Goal: Information Seeking & Learning: Understand process/instructions

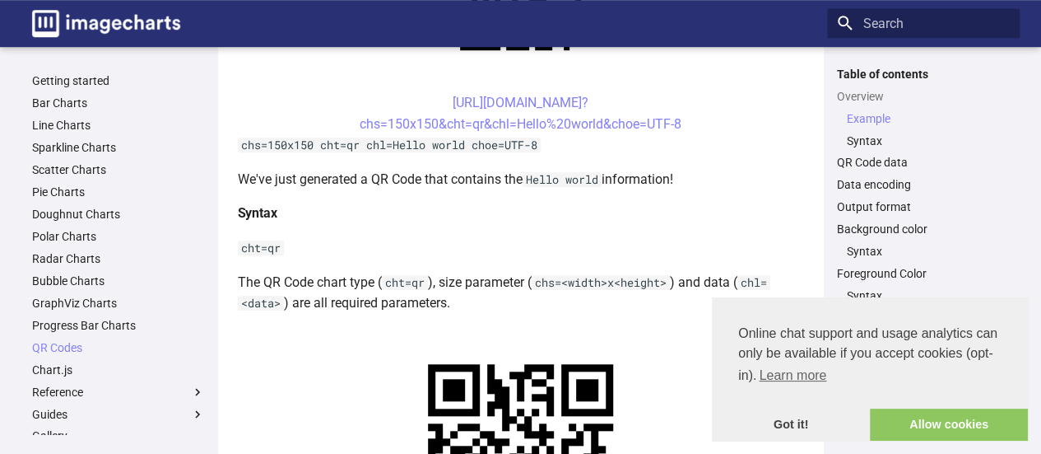
scroll to position [527, 0]
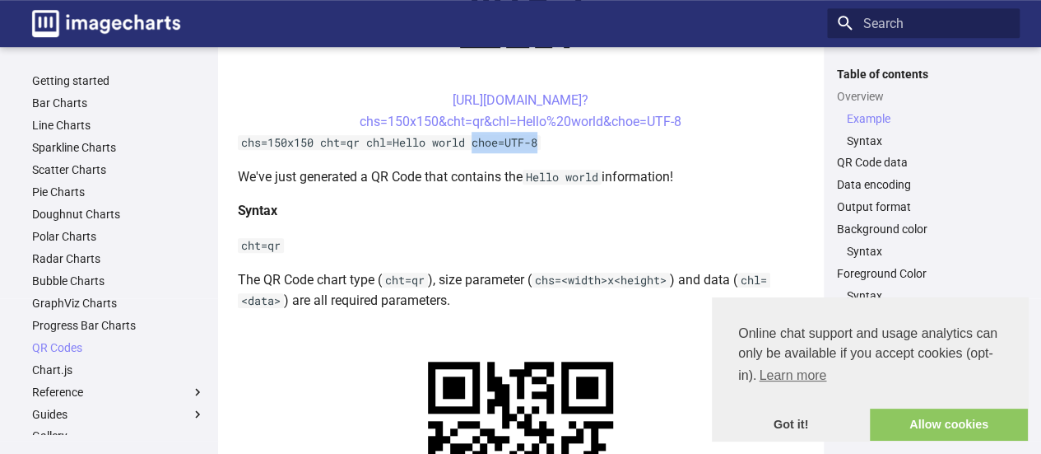
drag, startPoint x: 476, startPoint y: 144, endPoint x: 545, endPoint y: 146, distance: 69.2
click at [541, 146] on code "chs=150x150 cht=qr chl=Hello world choe=UTF-8" at bounding box center [389, 142] width 303 height 15
copy code "choe=UTF-8"
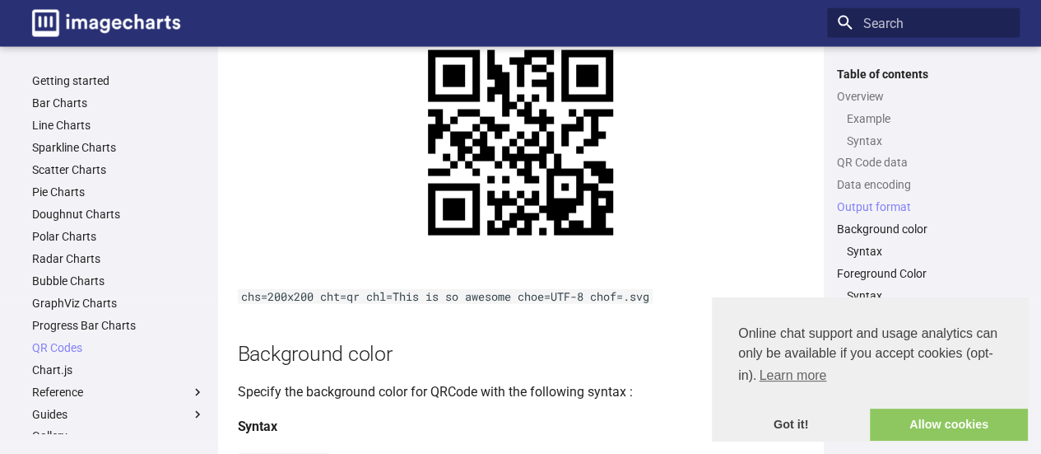
scroll to position [1745, 0]
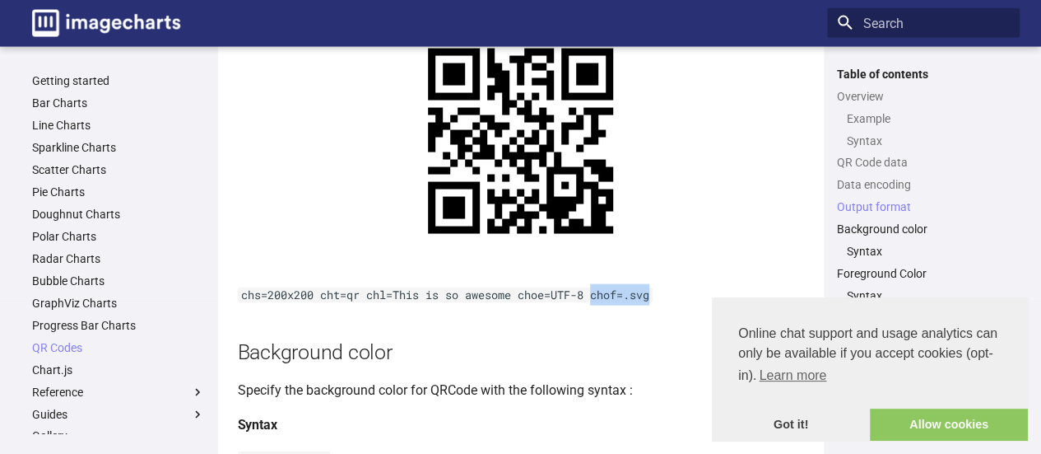
drag, startPoint x: 596, startPoint y: 318, endPoint x: 654, endPoint y: 325, distance: 58.9
click at [654, 305] on p "chs=200x200 cht=qr chl=This is so awesome choe=UTF-8 chof=.svg" at bounding box center [521, 294] width 566 height 21
copy code "chof=.svg"
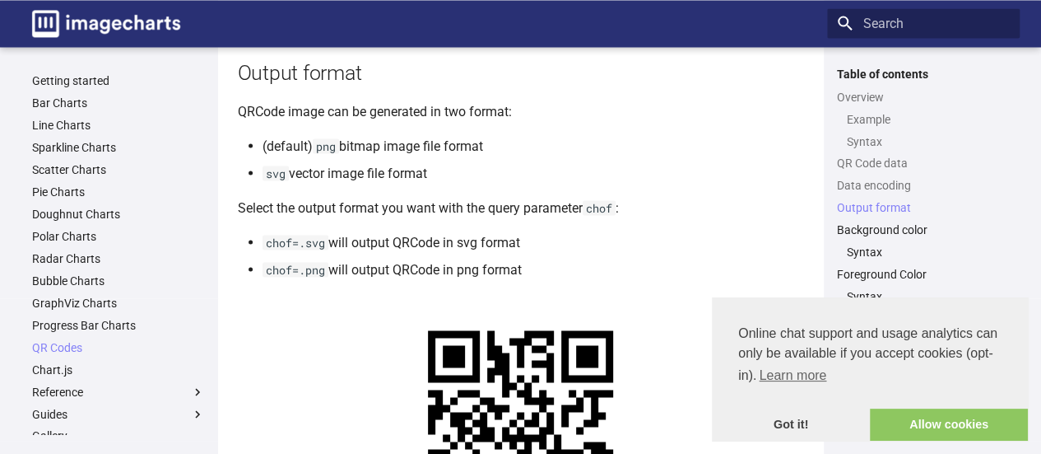
scroll to position [1445, 0]
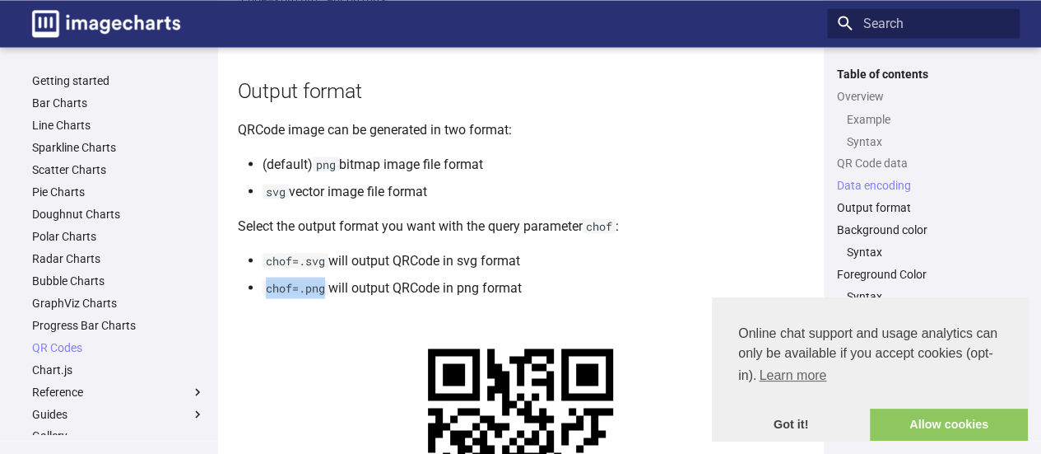
drag, startPoint x: 267, startPoint y: 310, endPoint x: 324, endPoint y: 317, distance: 58.0
click at [324, 298] on li "chof=.png will output QRCode in png format" at bounding box center [534, 287] width 542 height 21
copy code "chof=.png"
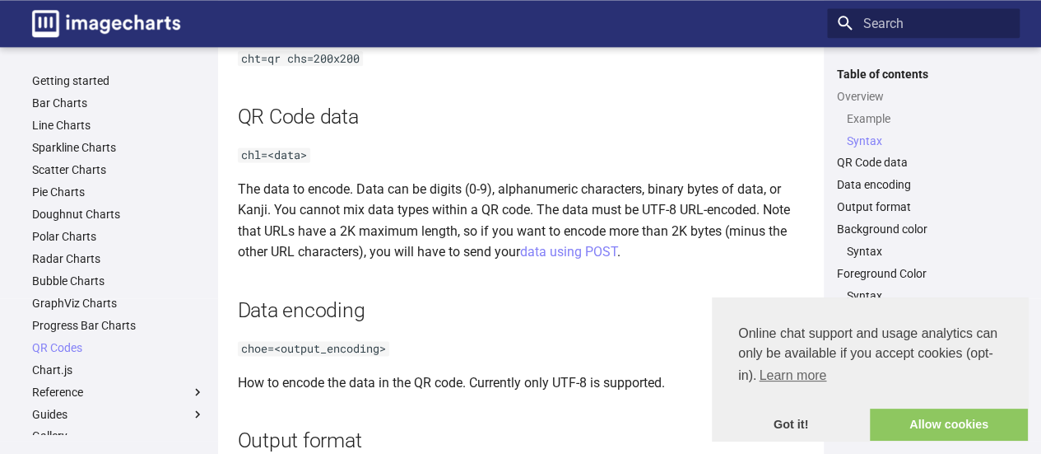
scroll to position [1083, 0]
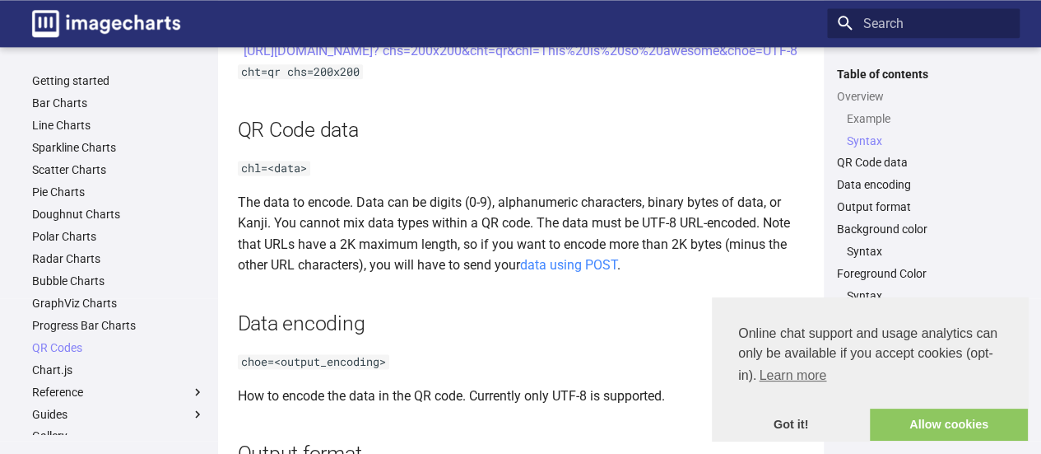
click at [574, 272] on link "data using POST" at bounding box center [568, 265] width 97 height 16
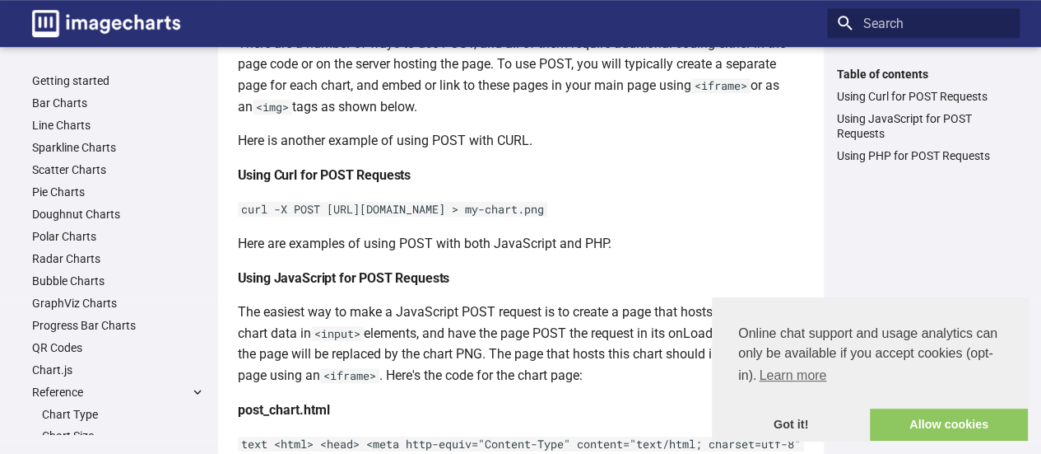
scroll to position [461, 0]
